Goal: Transaction & Acquisition: Download file/media

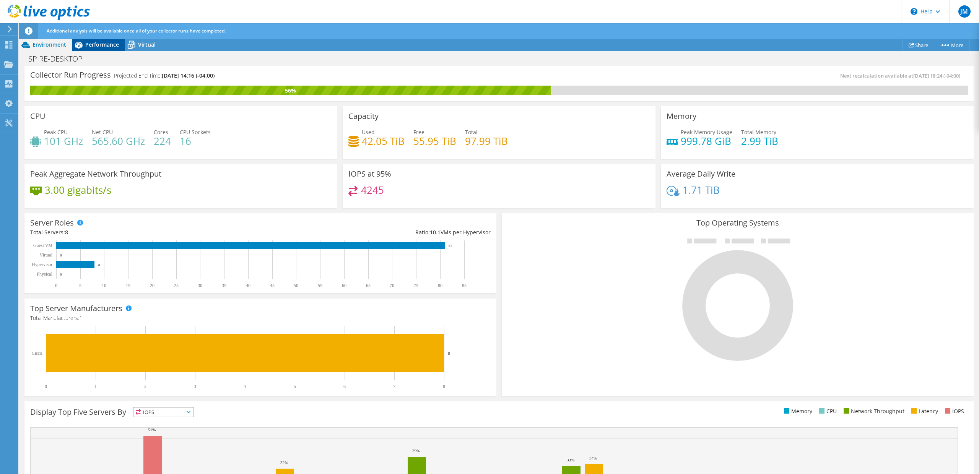
click at [111, 47] on span "Performance" at bounding box center [102, 44] width 34 height 7
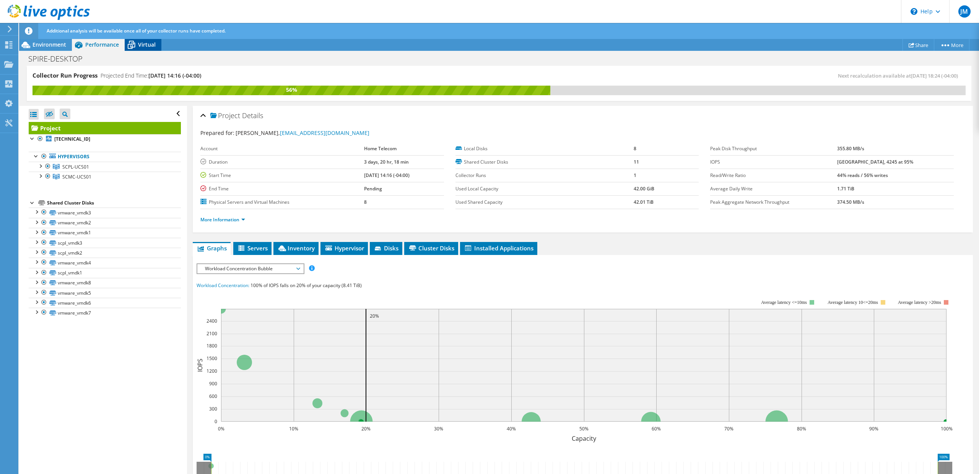
click at [141, 47] on span "Virtual" at bounding box center [147, 44] width 18 height 7
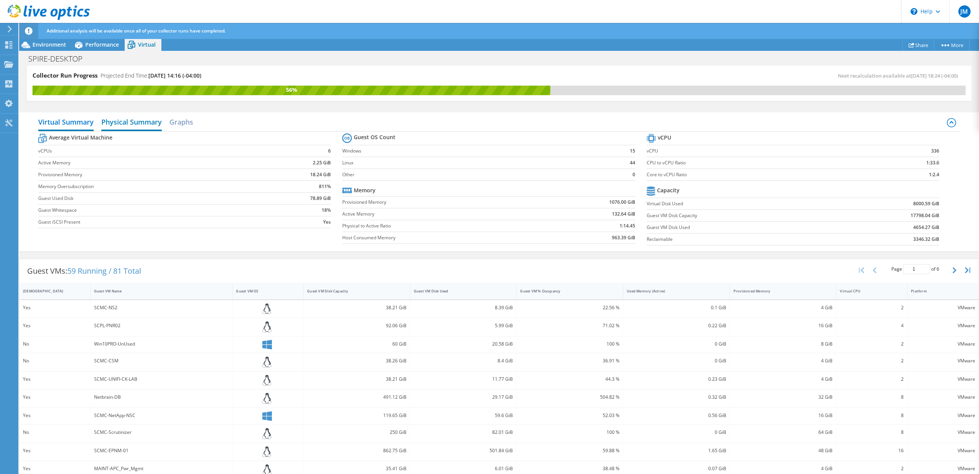
click at [124, 125] on h2 "Physical Summary" at bounding box center [131, 122] width 60 height 17
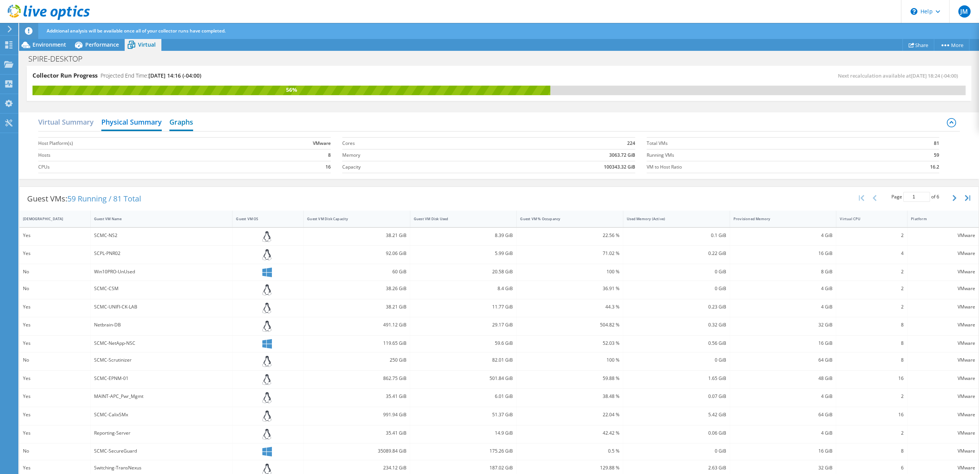
click at [192, 126] on h2 "Graphs" at bounding box center [181, 122] width 24 height 17
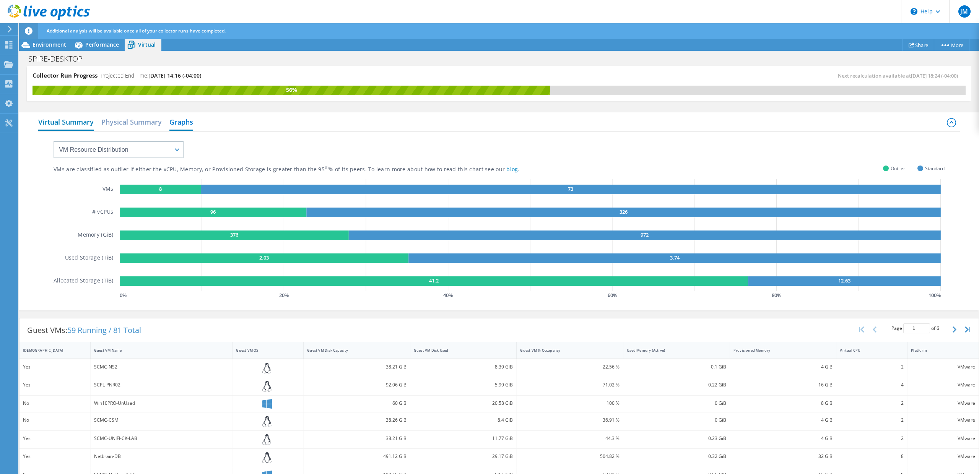
click at [62, 120] on h2 "Virtual Summary" at bounding box center [65, 122] width 55 height 17
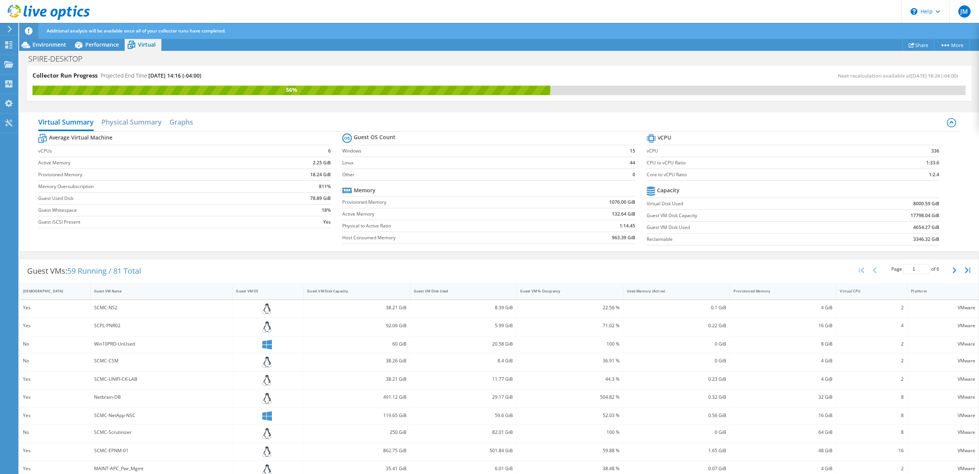
click at [223, 128] on div "Virtual Summary Physical Summary Graphs" at bounding box center [499, 122] width 922 height 17
click at [174, 122] on h2 "Graphs" at bounding box center [181, 122] width 24 height 17
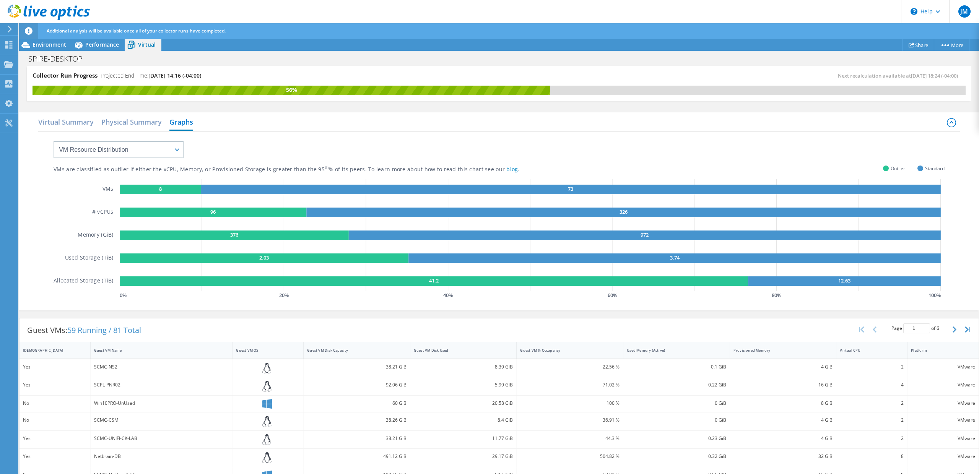
click at [318, 189] on rect at bounding box center [571, 190] width 740 height 10
click at [149, 189] on rect at bounding box center [160, 190] width 81 height 10
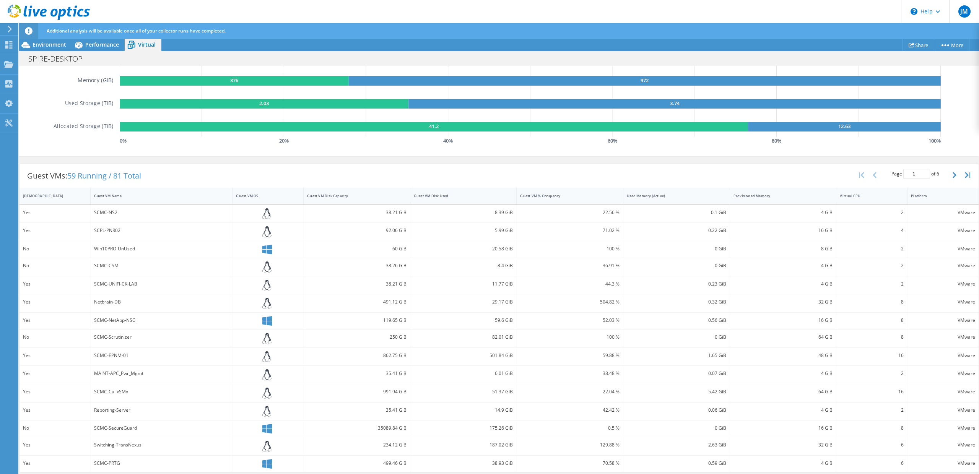
scroll to position [156, 0]
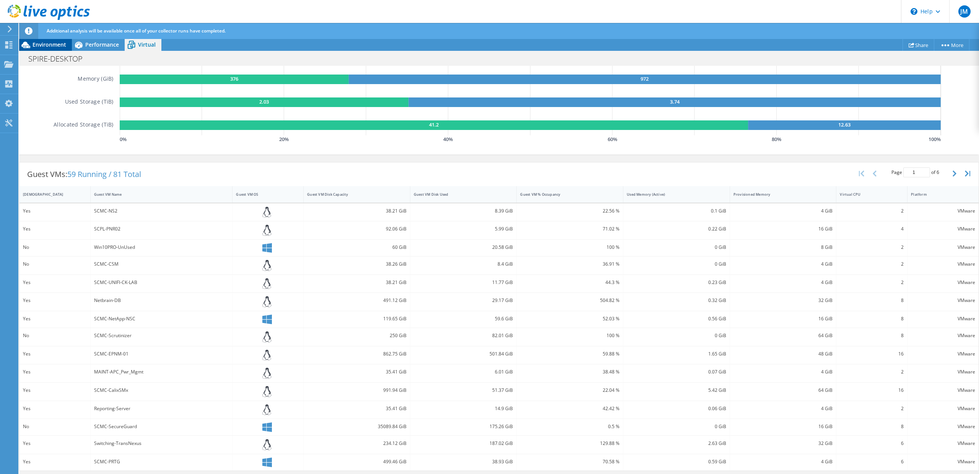
click at [48, 48] on span "Environment" at bounding box center [50, 44] width 34 height 7
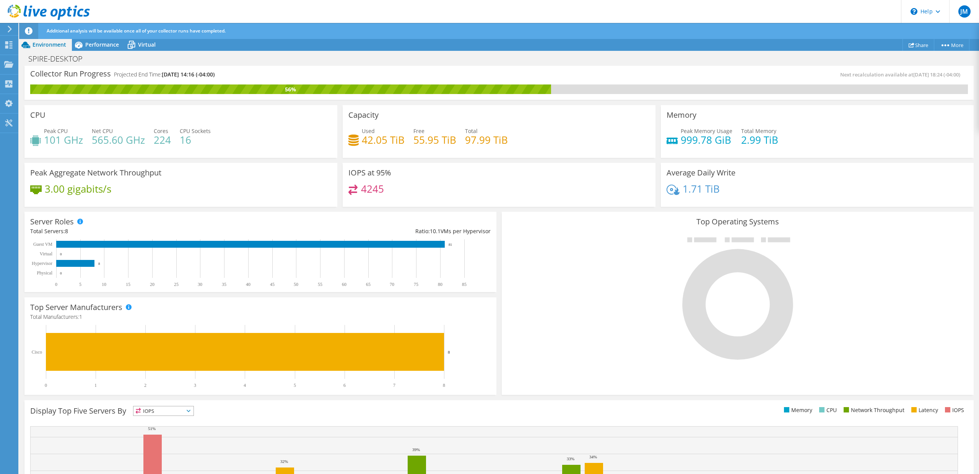
scroll to position [0, 0]
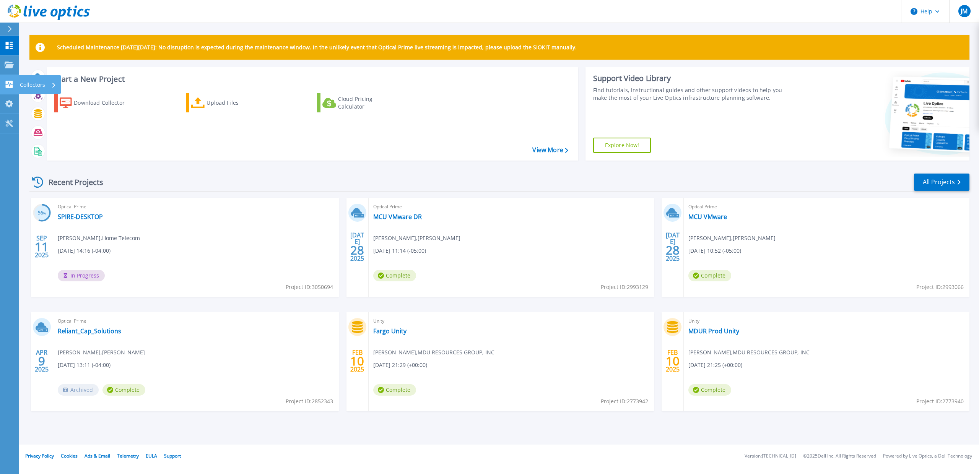
click at [8, 84] on icon at bounding box center [9, 84] width 9 height 7
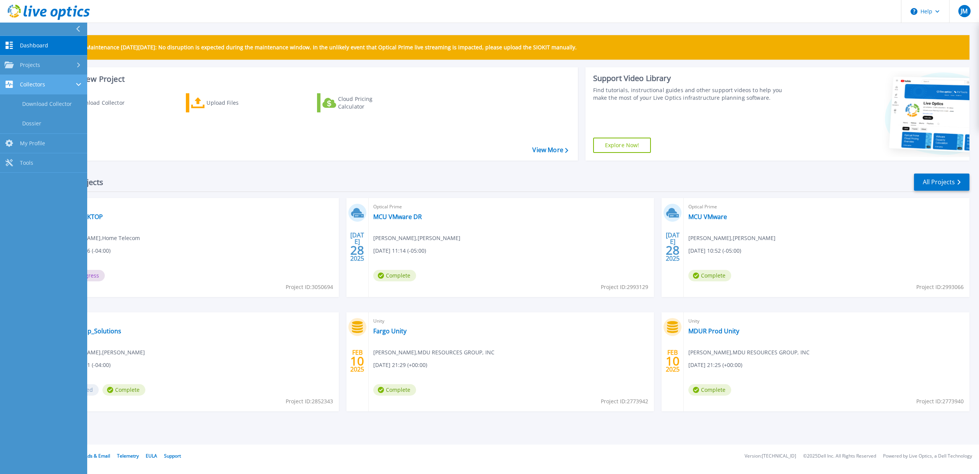
click at [39, 87] on span "Collectors" at bounding box center [32, 84] width 25 height 7
click at [39, 88] on span "Collectors" at bounding box center [32, 84] width 25 height 7
click at [30, 106] on link "Download Collector" at bounding box center [43, 104] width 87 height 20
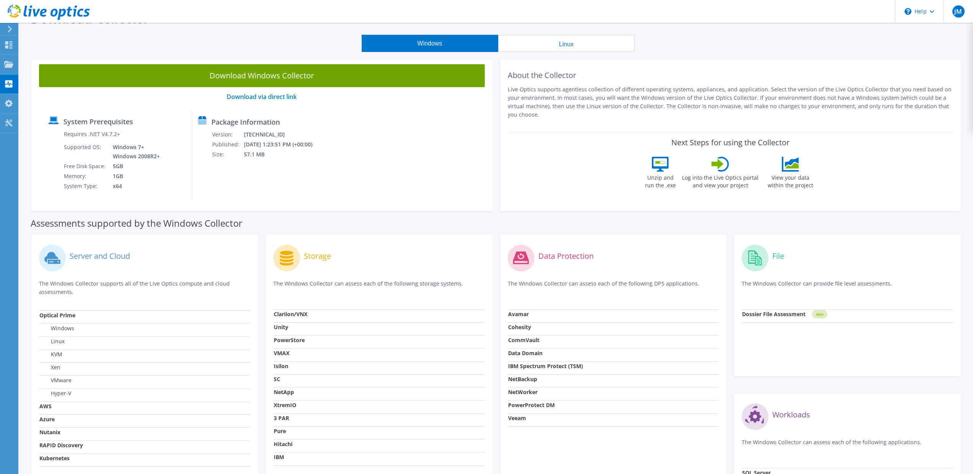
scroll to position [117, 0]
